Goal: Go to known website: Access a specific website the user already knows

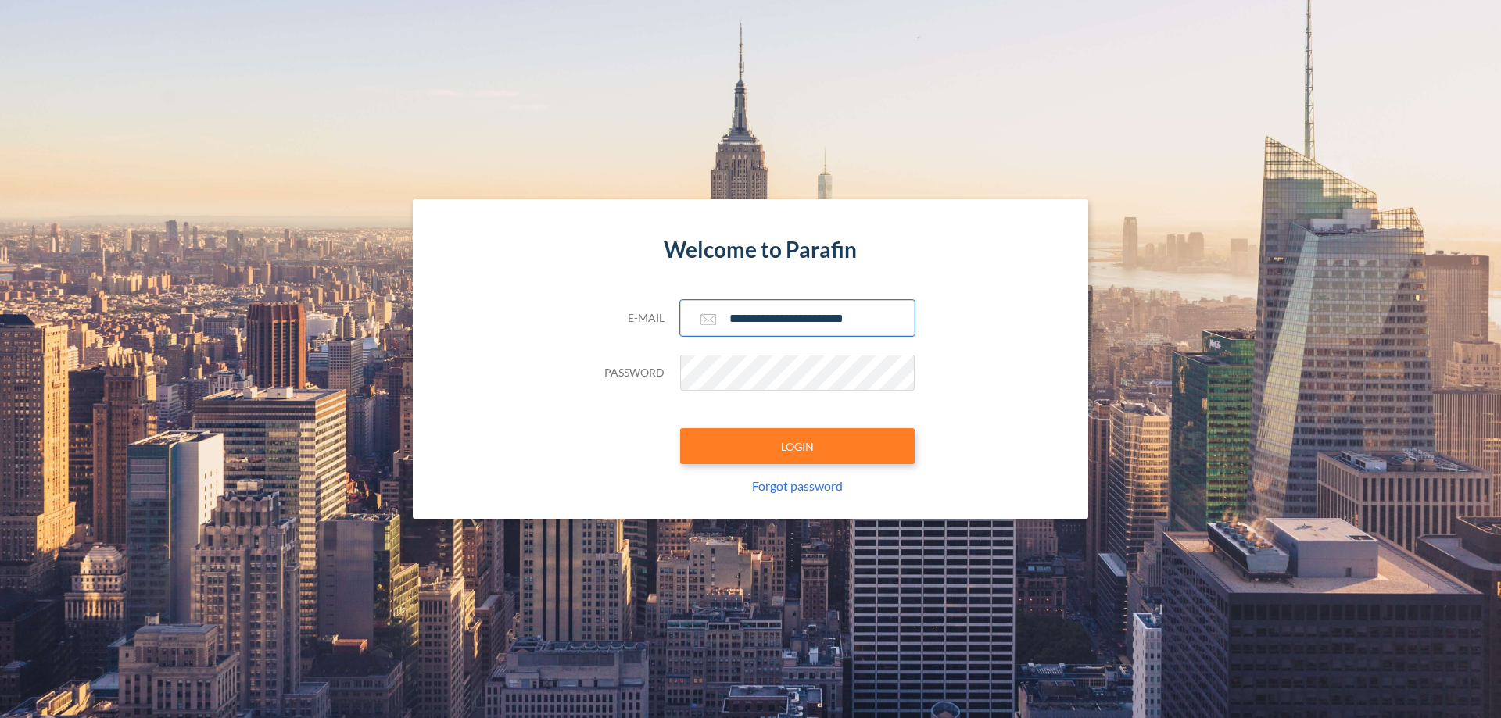
type input "**********"
click at [797, 446] on button "LOGIN" at bounding box center [797, 446] width 234 height 36
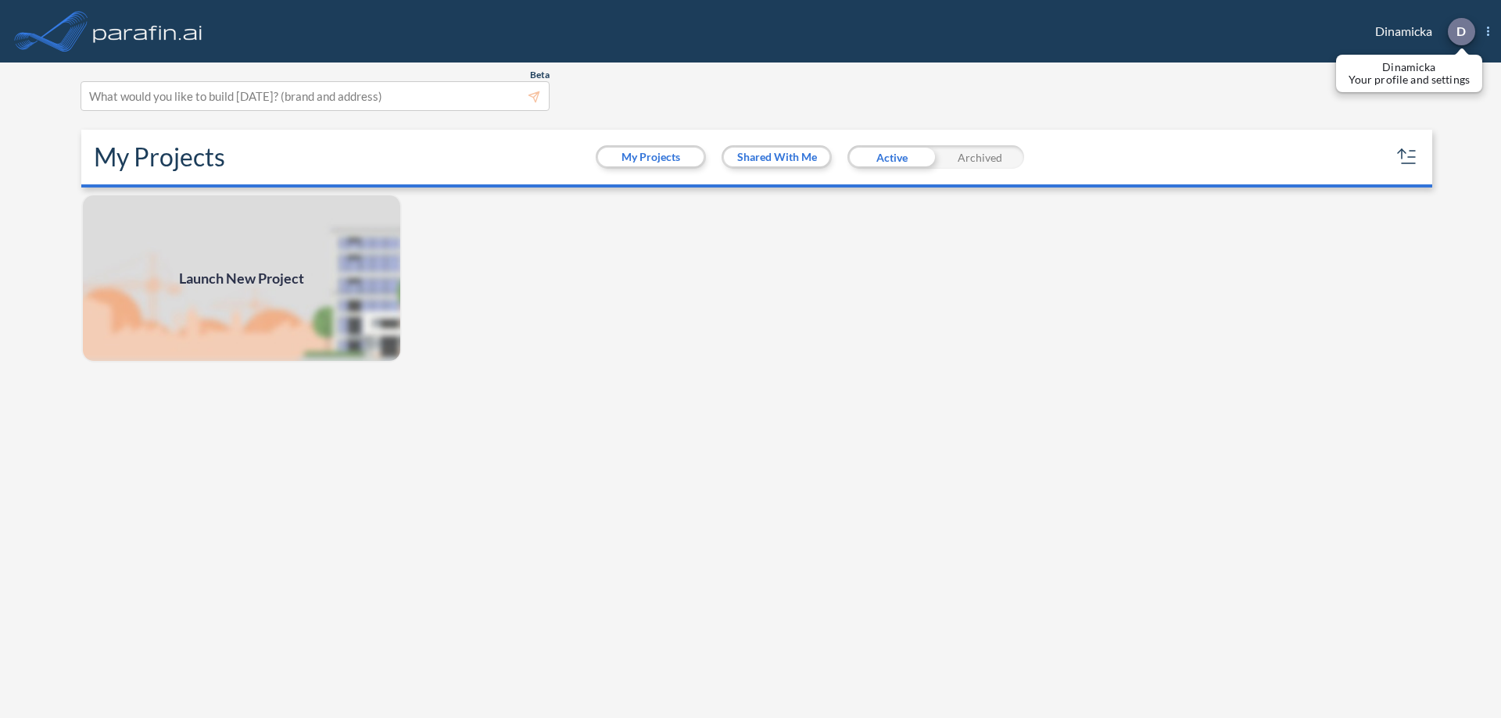
click at [1460, 31] on p "D" at bounding box center [1460, 31] width 9 height 14
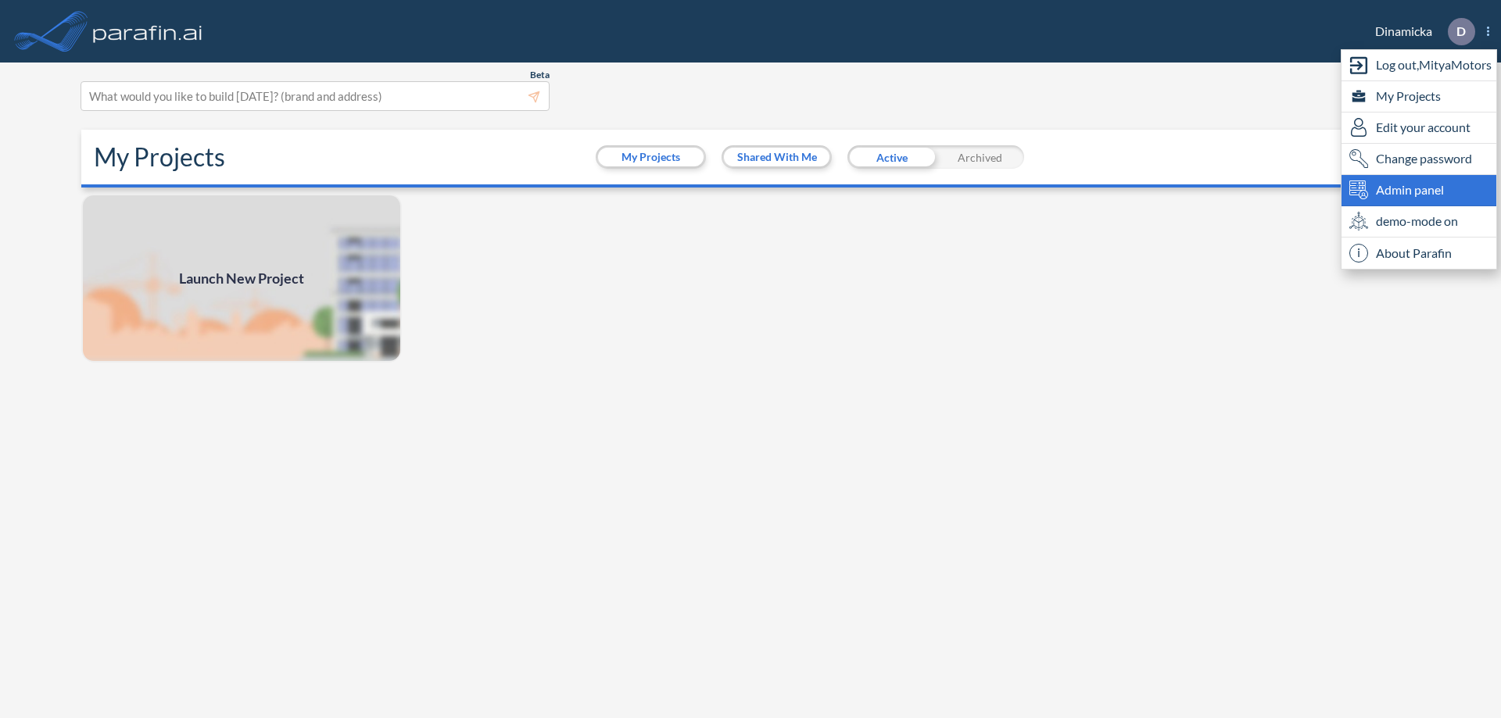
click at [1418, 190] on span "Admin panel" at bounding box center [1409, 190] width 68 height 19
